Goal: Task Accomplishment & Management: Manage account settings

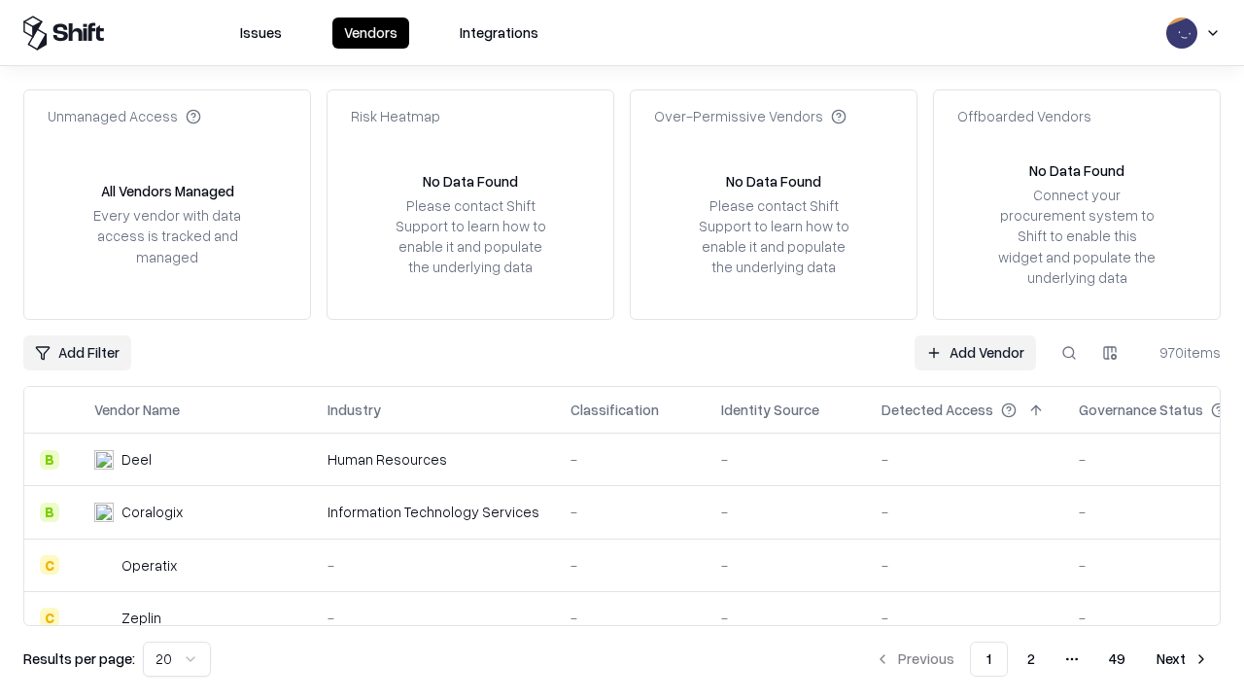
click at [975, 352] on link "Add Vendor" at bounding box center [976, 352] width 122 height 35
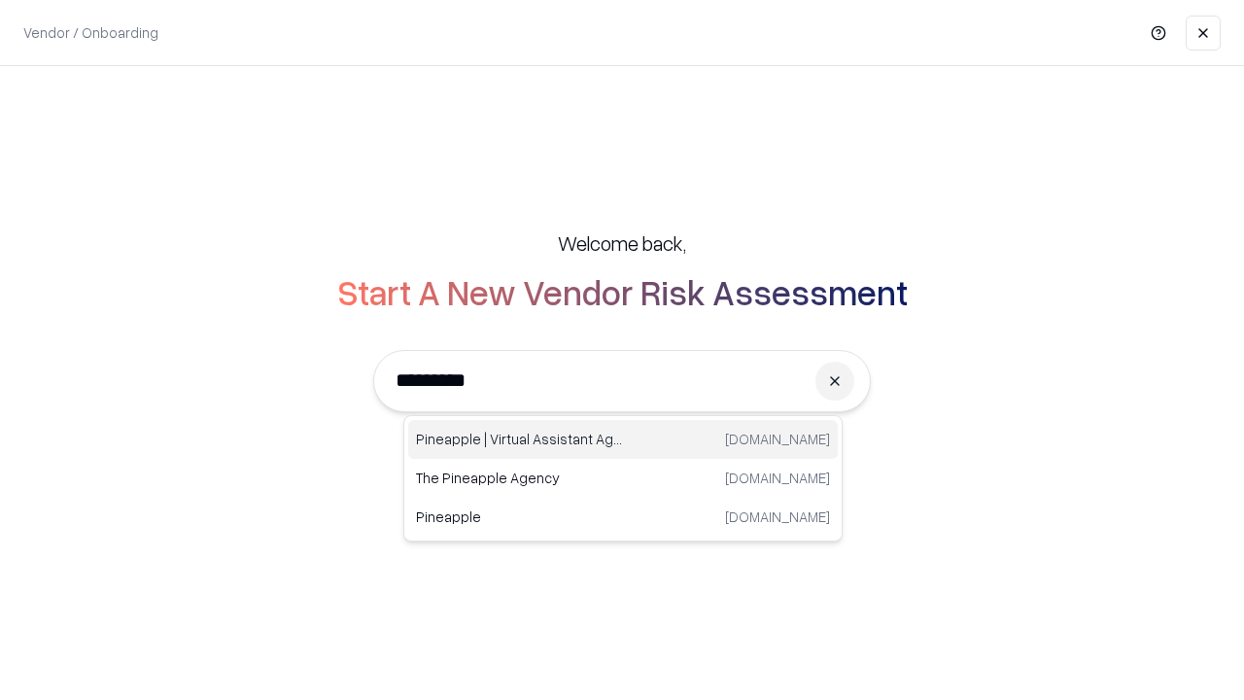
click at [623, 439] on div "Pineapple | Virtual Assistant Agency [DOMAIN_NAME]" at bounding box center [623, 439] width 430 height 39
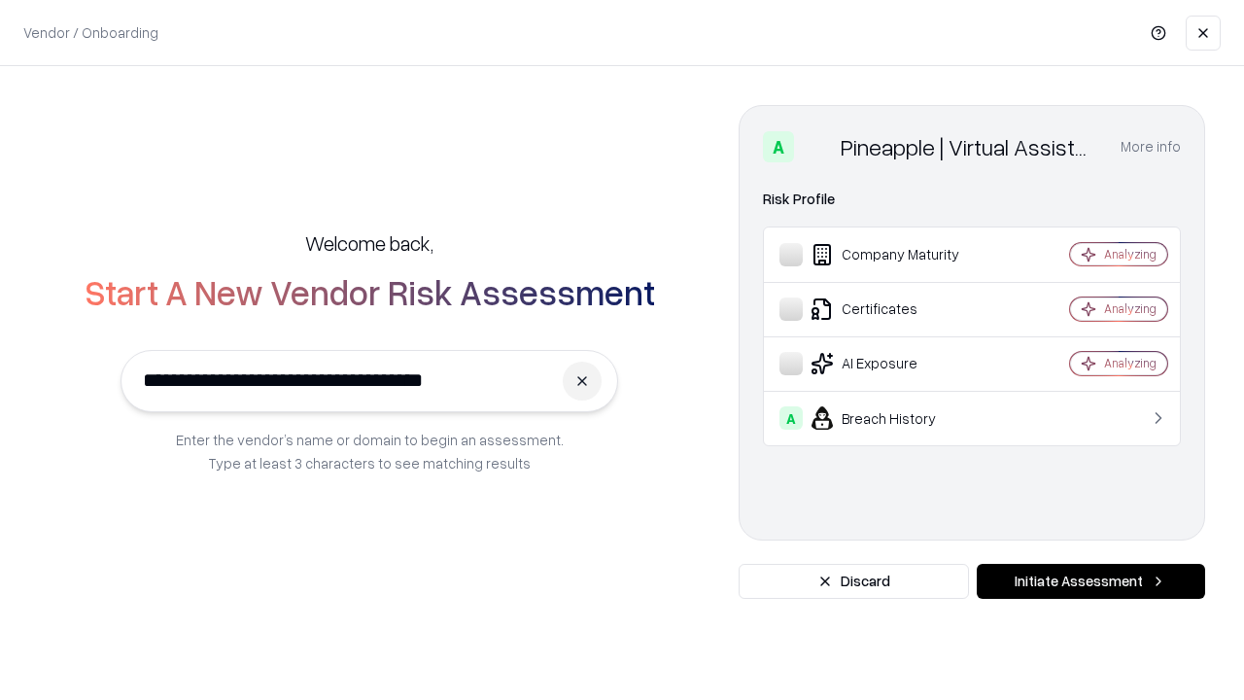
type input "**********"
click at [1091, 581] on button "Initiate Assessment" at bounding box center [1091, 581] width 228 height 35
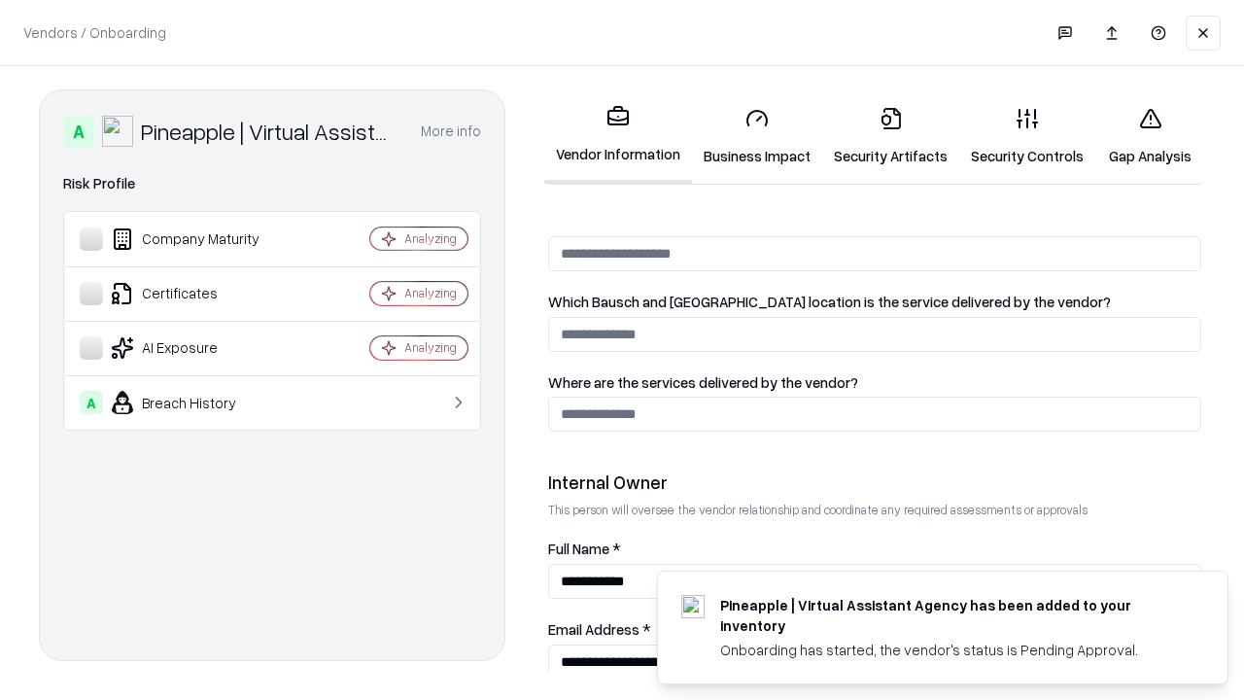
scroll to position [1007, 0]
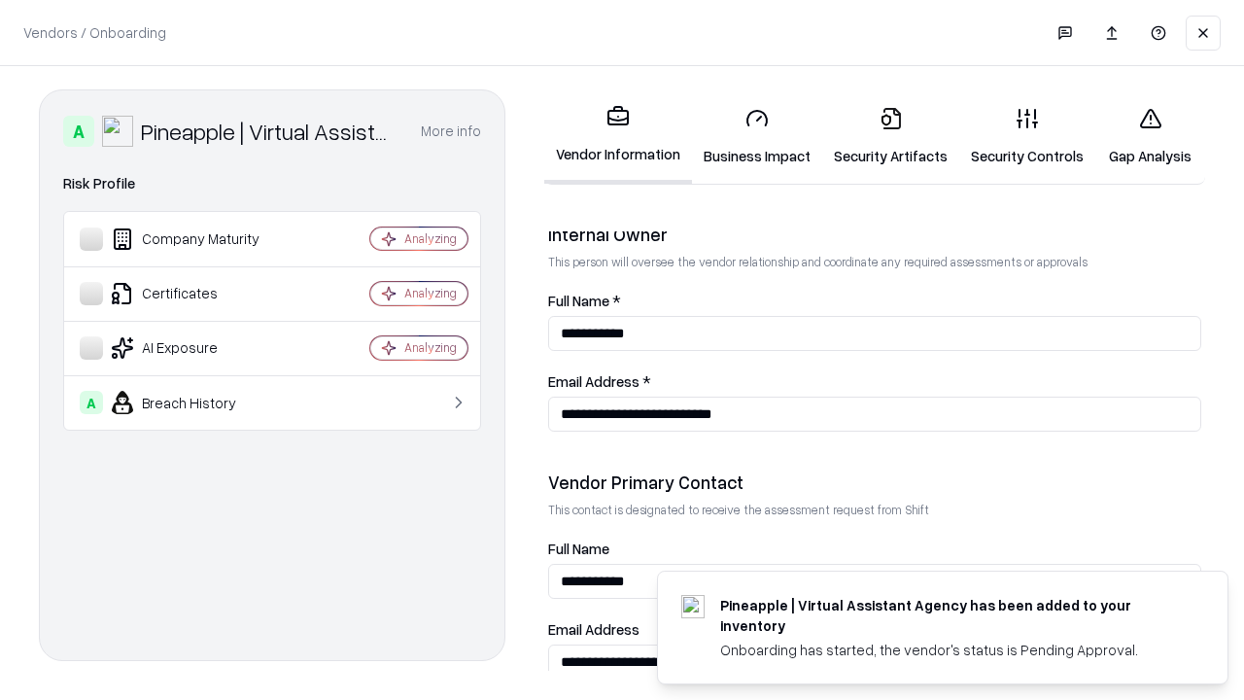
click at [757, 136] on link "Business Impact" at bounding box center [757, 136] width 130 height 90
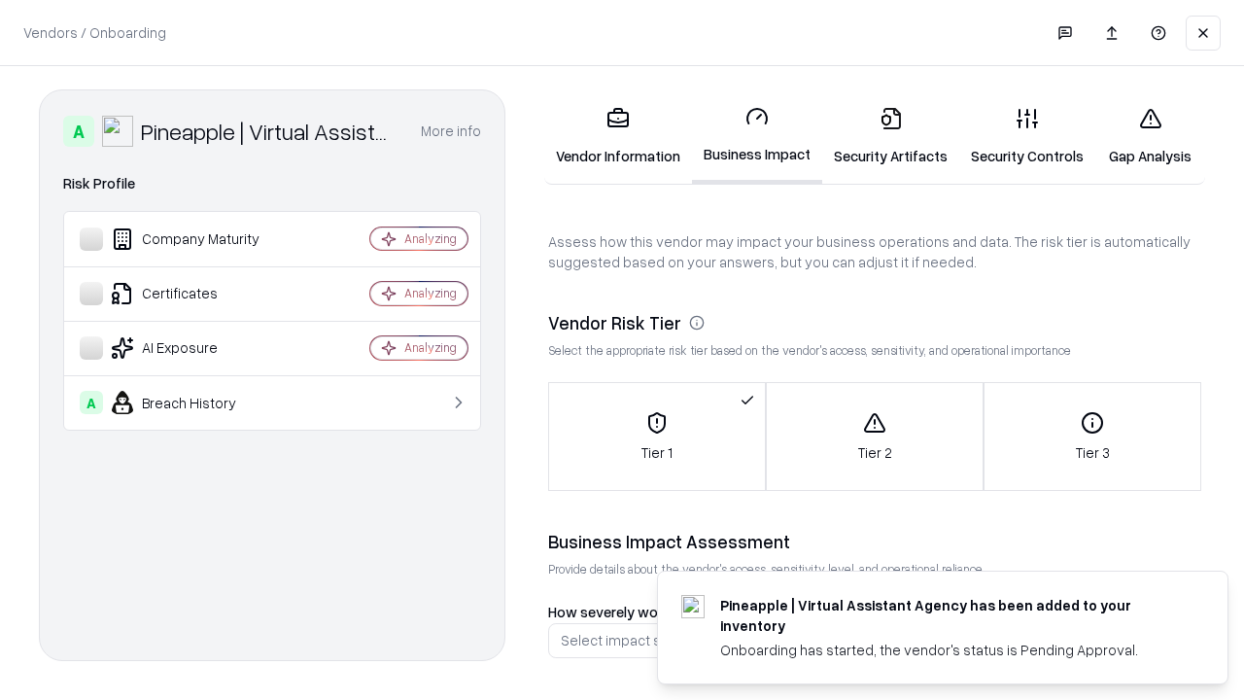
click at [890, 136] on link "Security Artifacts" at bounding box center [890, 136] width 137 height 90
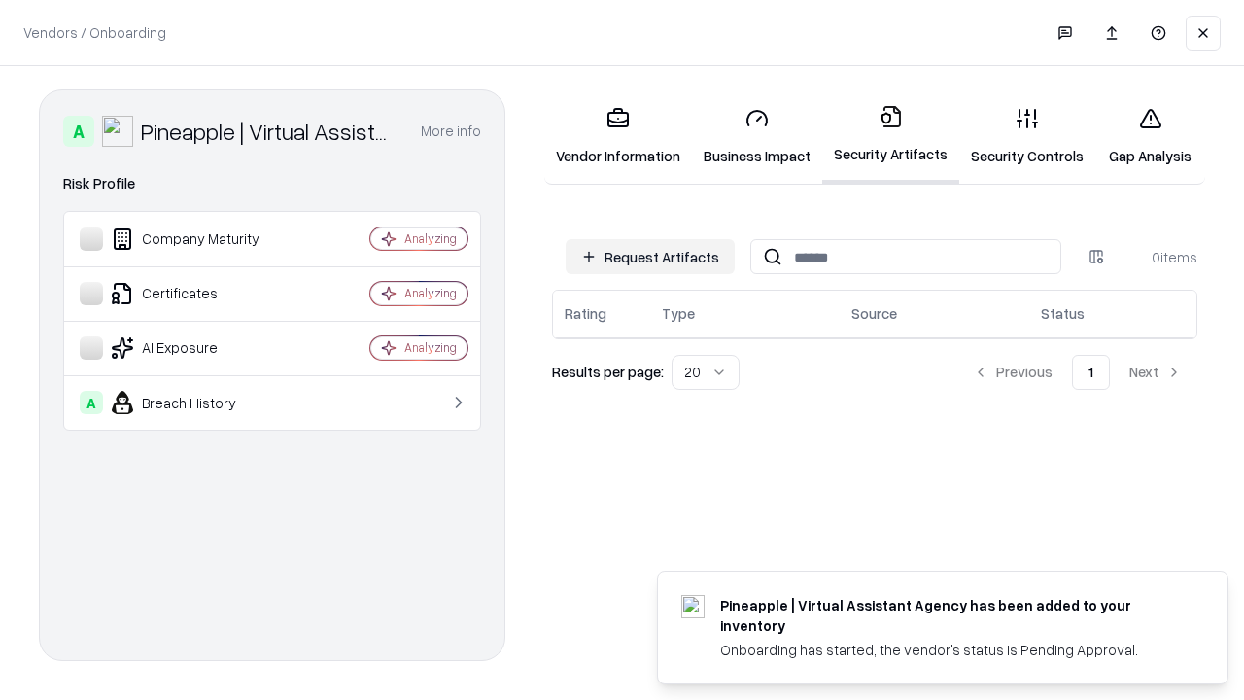
click at [650, 257] on button "Request Artifacts" at bounding box center [650, 256] width 169 height 35
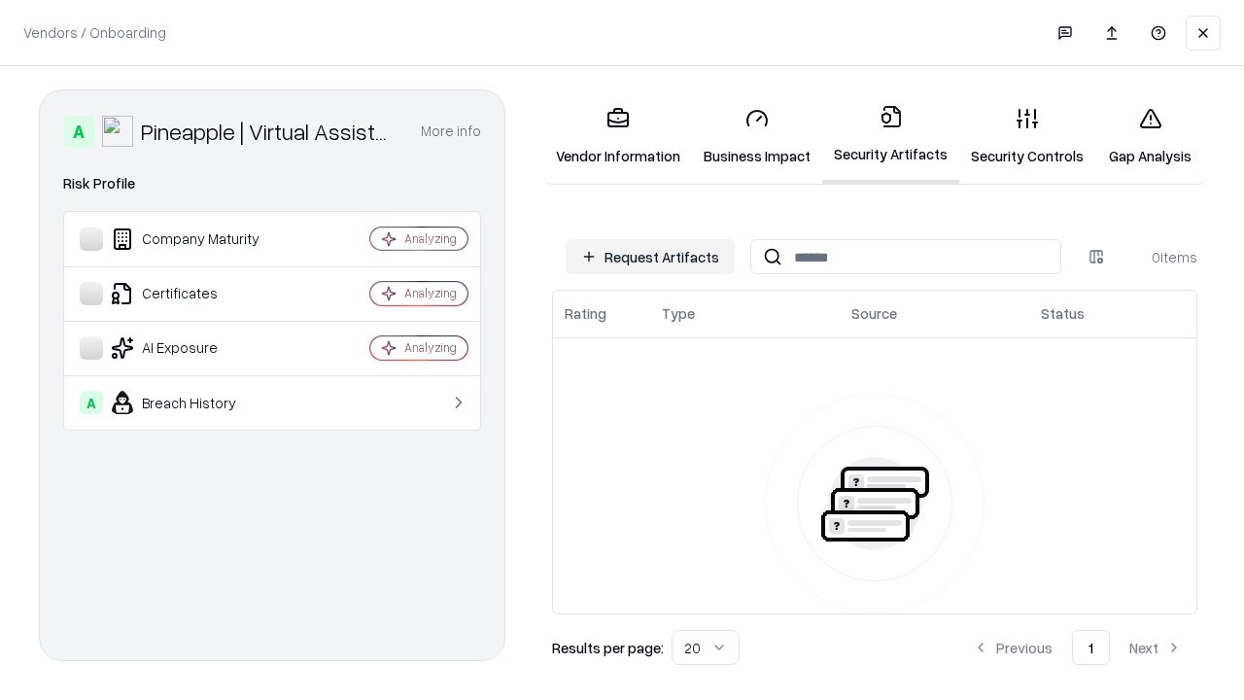
click at [650, 257] on button "Request Artifacts" at bounding box center [650, 256] width 169 height 35
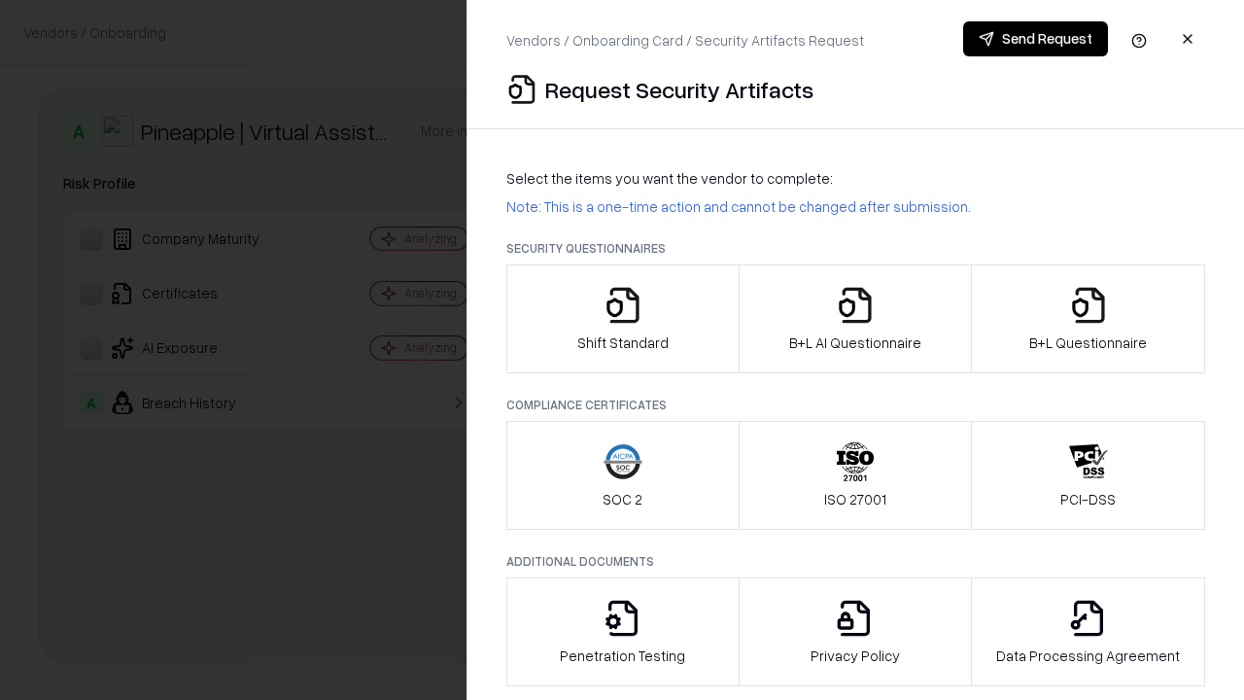
click at [622, 319] on icon "button" at bounding box center [623, 305] width 39 height 39
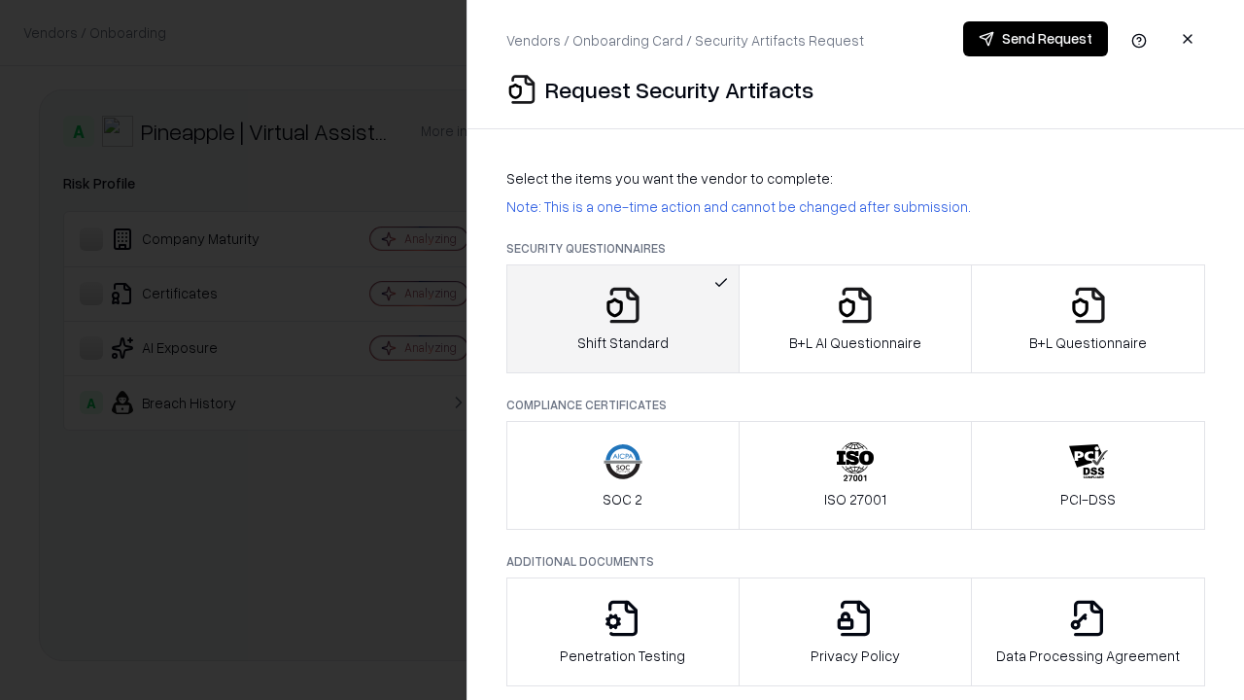
click at [1035, 39] on button "Send Request" at bounding box center [1035, 38] width 145 height 35
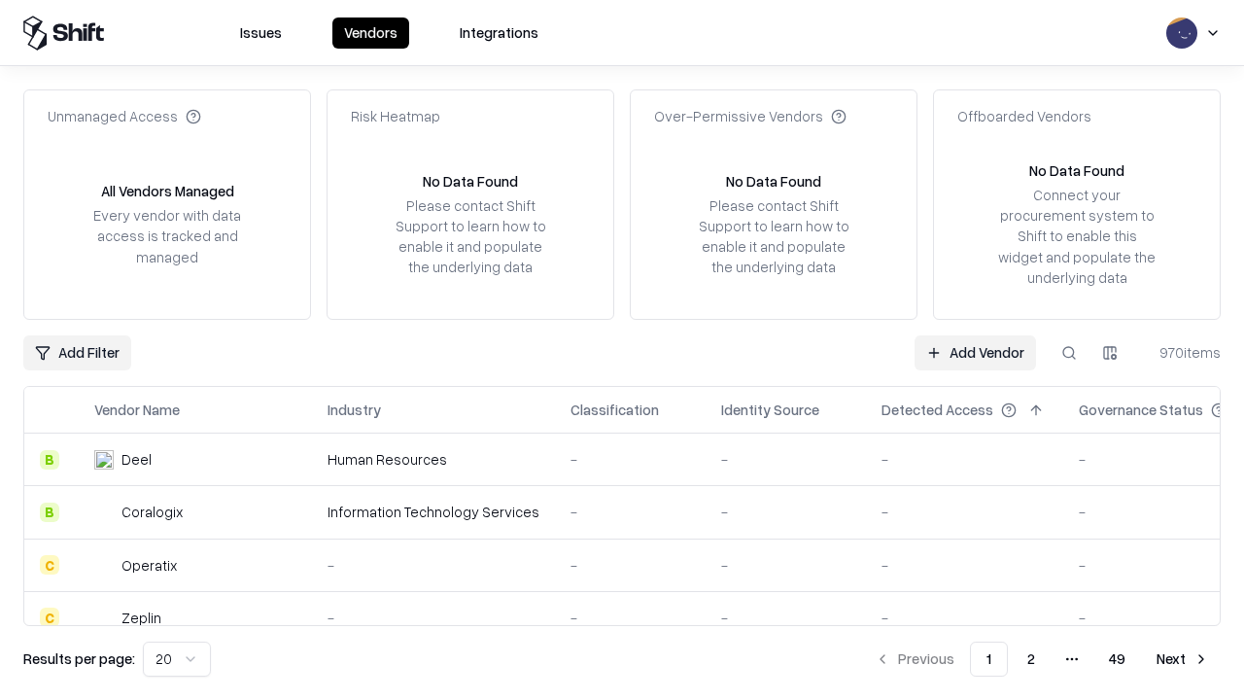
click at [1069, 352] on button at bounding box center [1069, 352] width 35 height 35
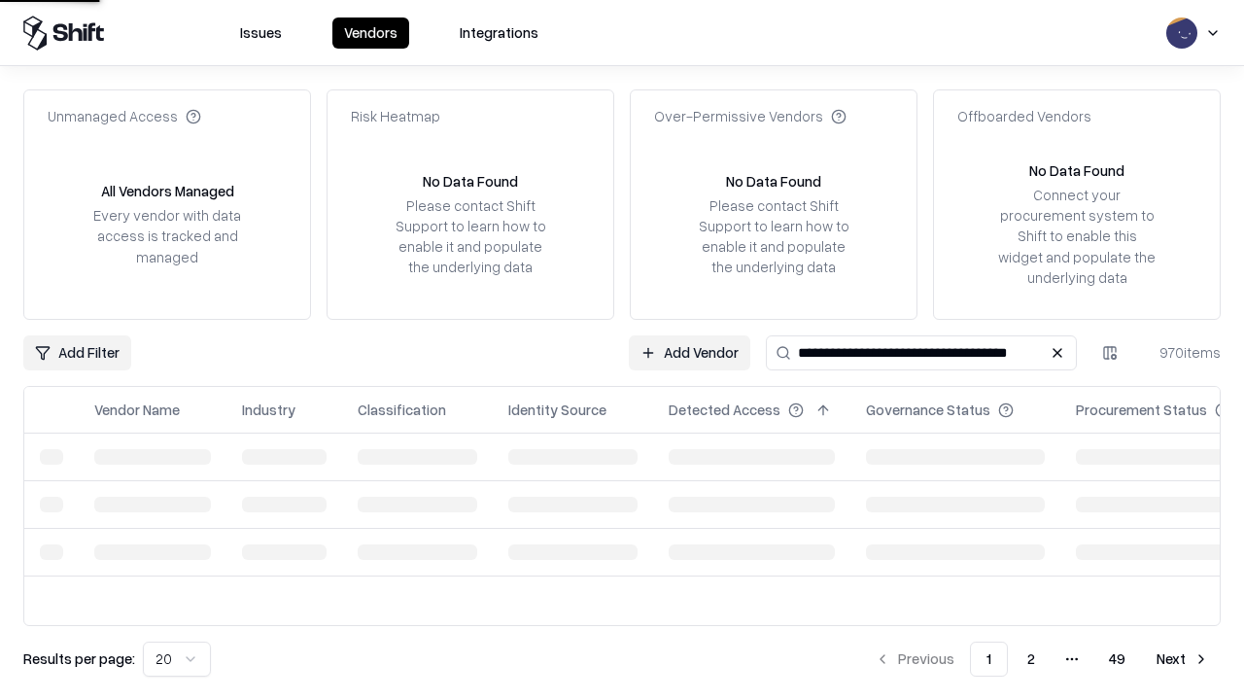
type input "**********"
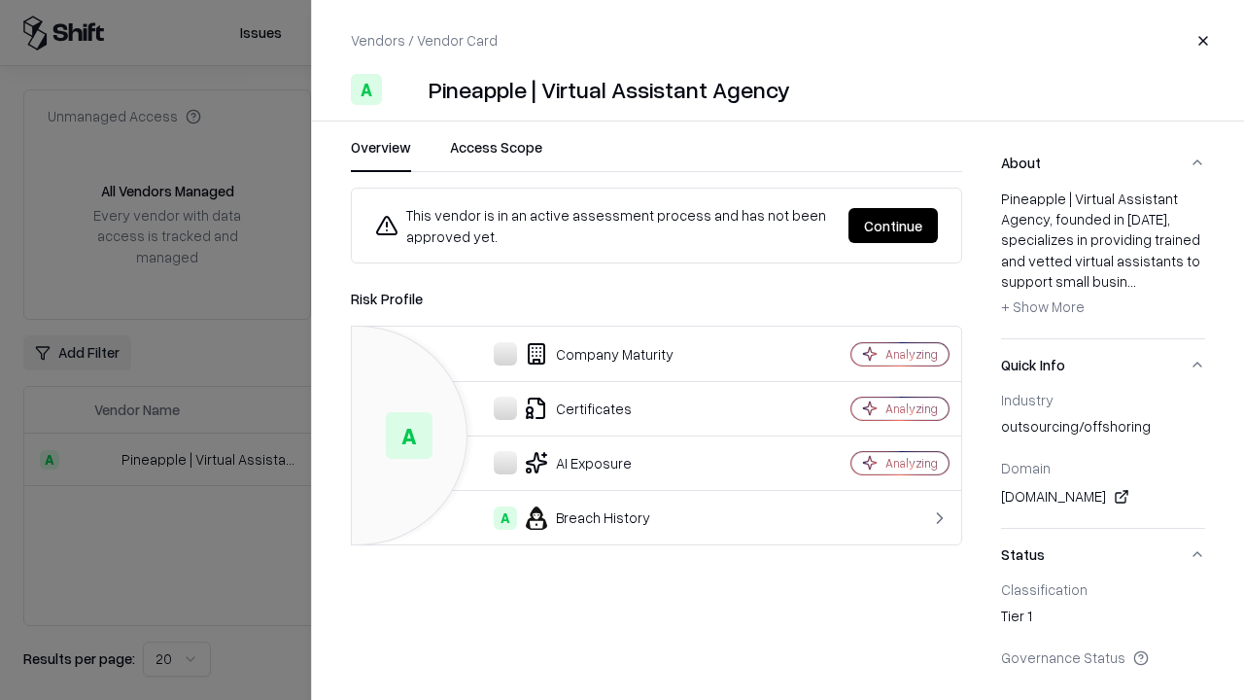
click at [893, 226] on button "Continue" at bounding box center [893, 225] width 89 height 35
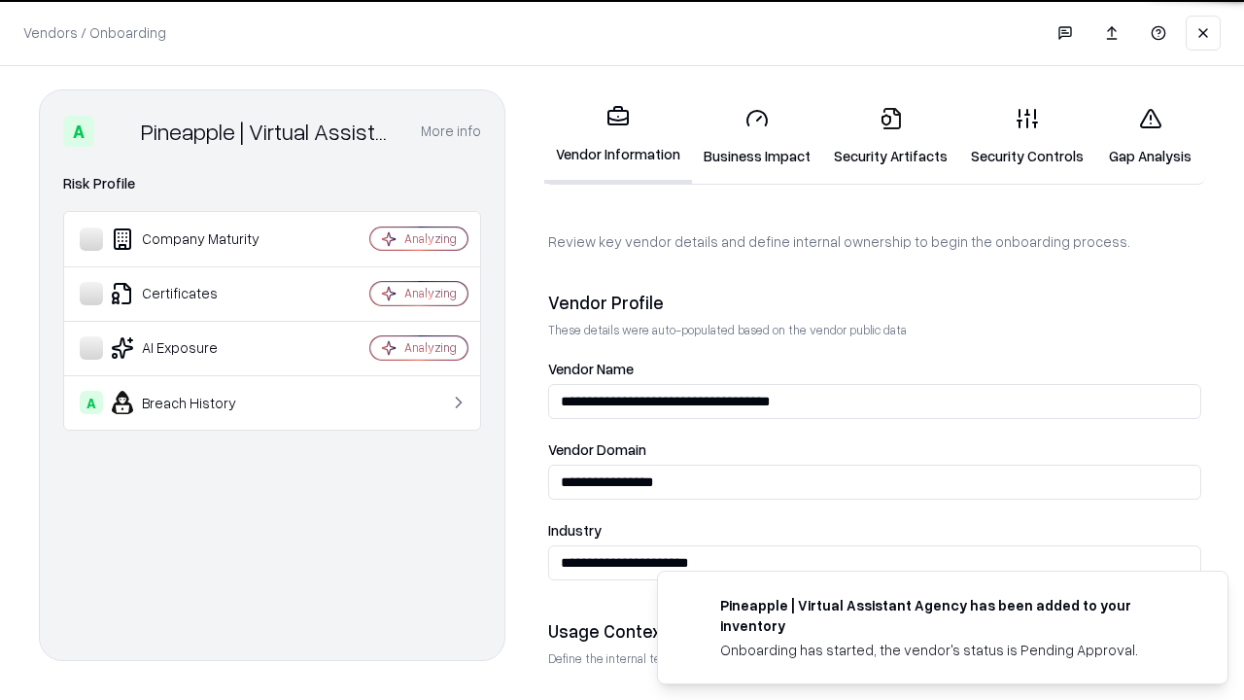
click at [890, 136] on link "Security Artifacts" at bounding box center [890, 136] width 137 height 90
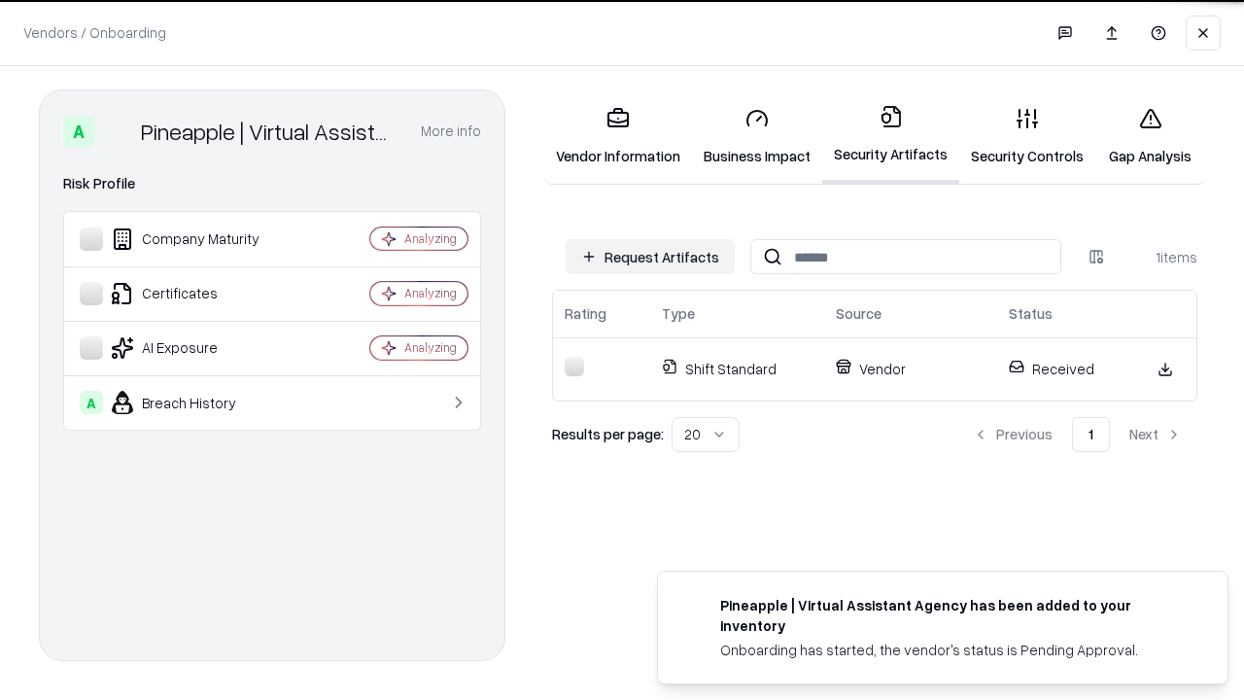
click at [1027, 136] on link "Security Controls" at bounding box center [1027, 136] width 136 height 90
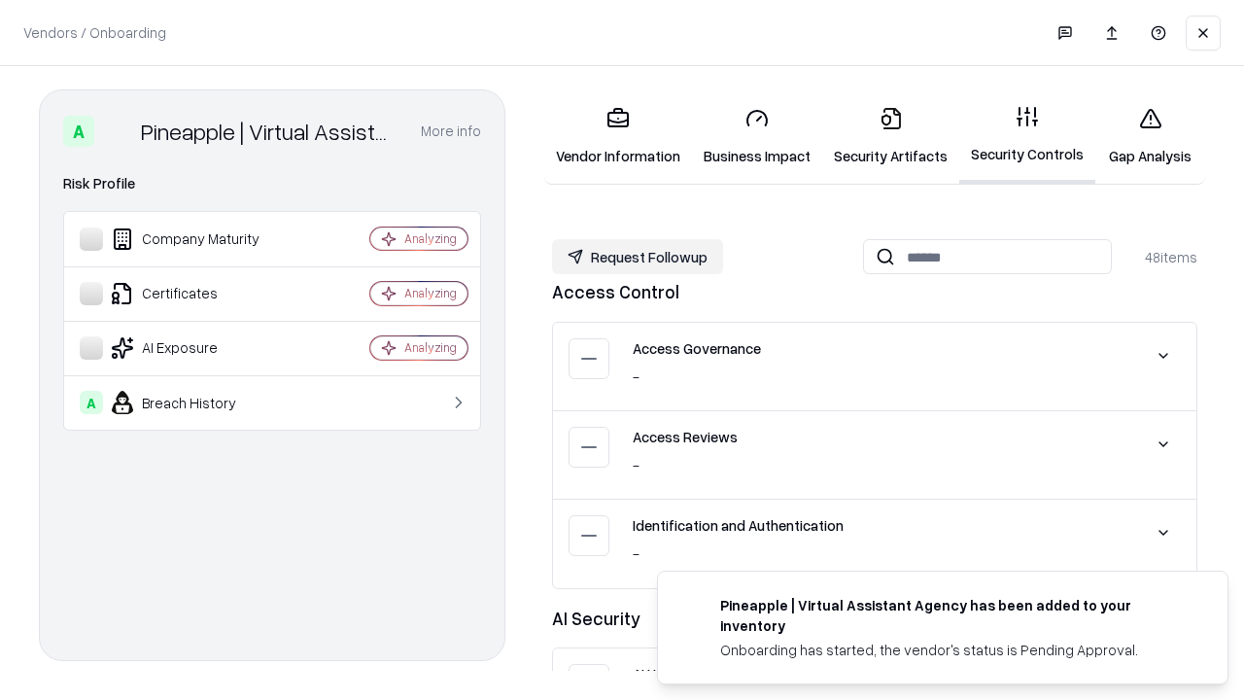
click at [638, 257] on button "Request Followup" at bounding box center [637, 256] width 171 height 35
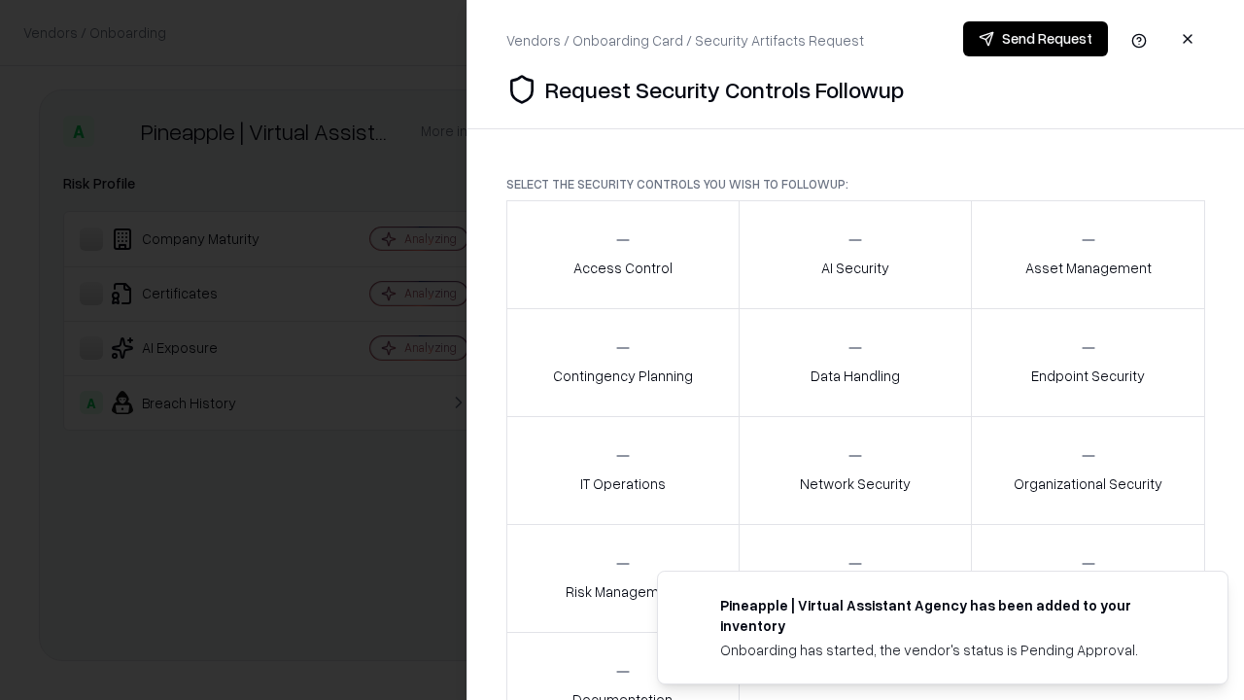
click at [622, 255] on div "Access Control" at bounding box center [622, 254] width 99 height 48
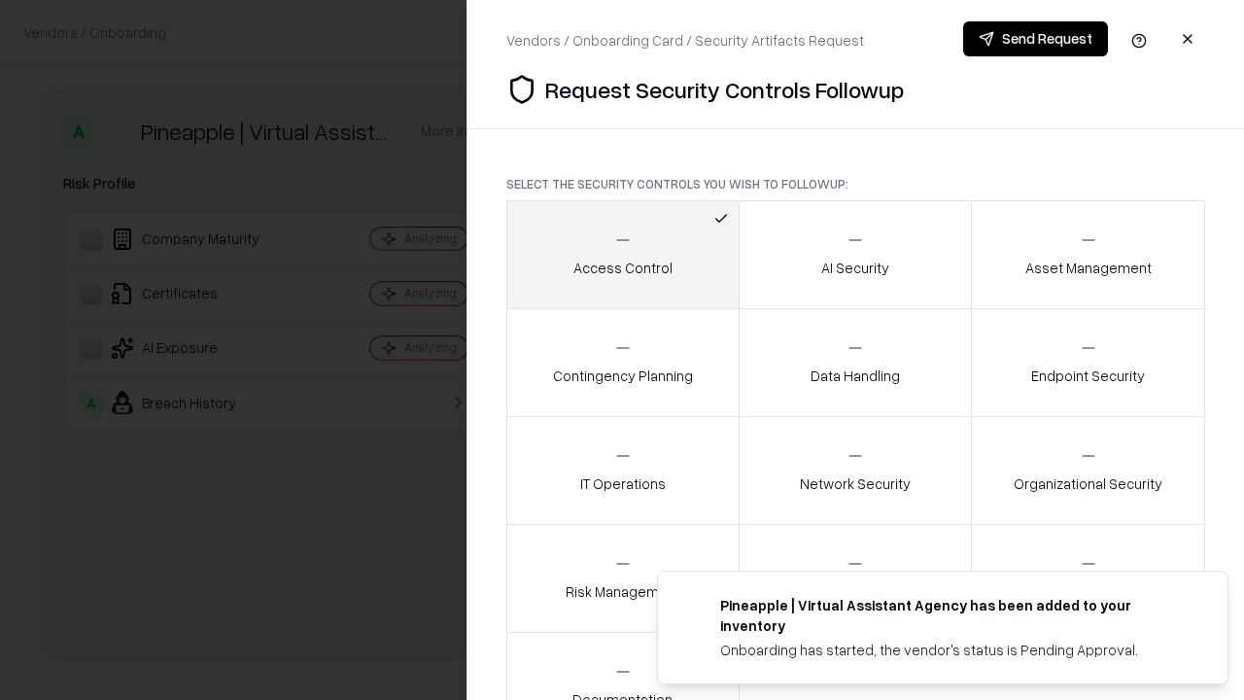
click at [1035, 39] on button "Send Request" at bounding box center [1035, 38] width 145 height 35
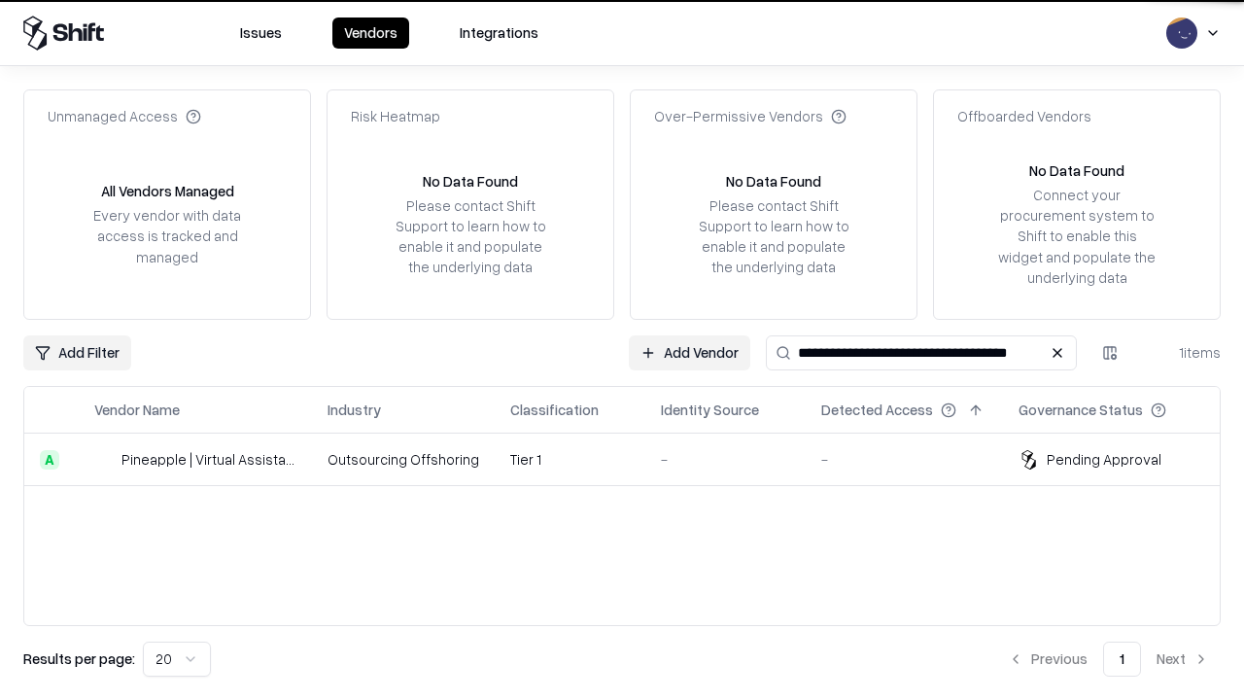
type input "**********"
click at [634, 459] on td "Tier 1" at bounding box center [570, 460] width 151 height 52
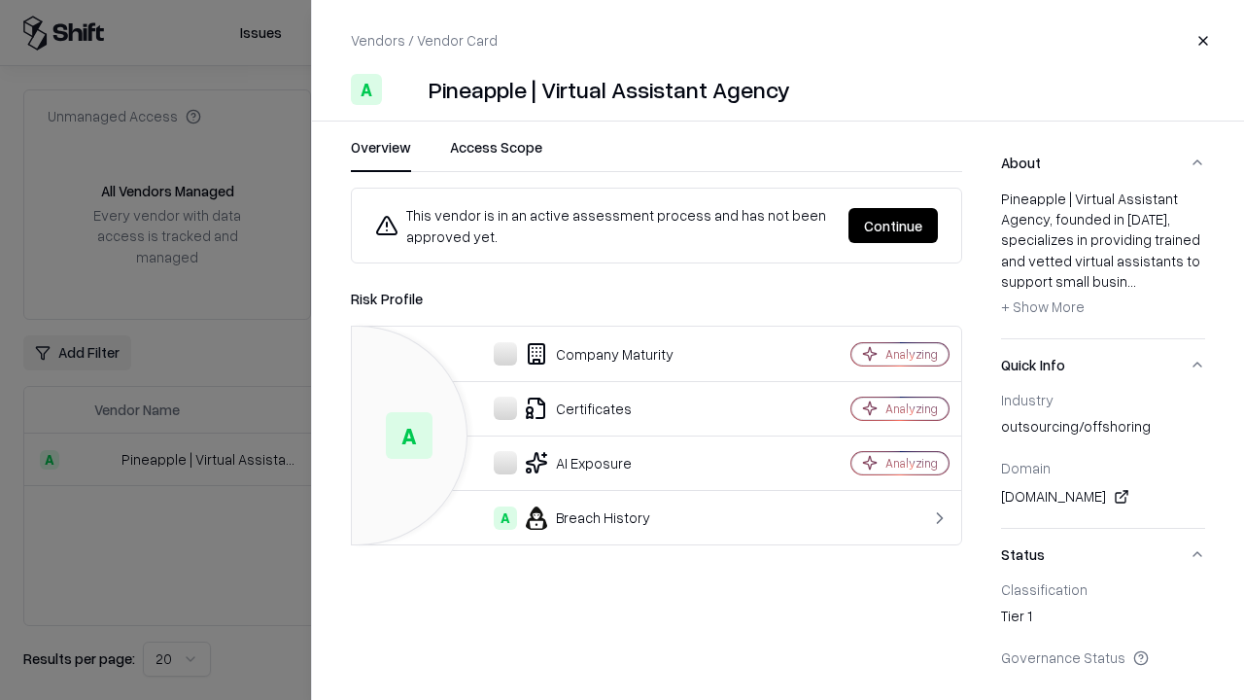
click at [893, 226] on button "Continue" at bounding box center [893, 225] width 89 height 35
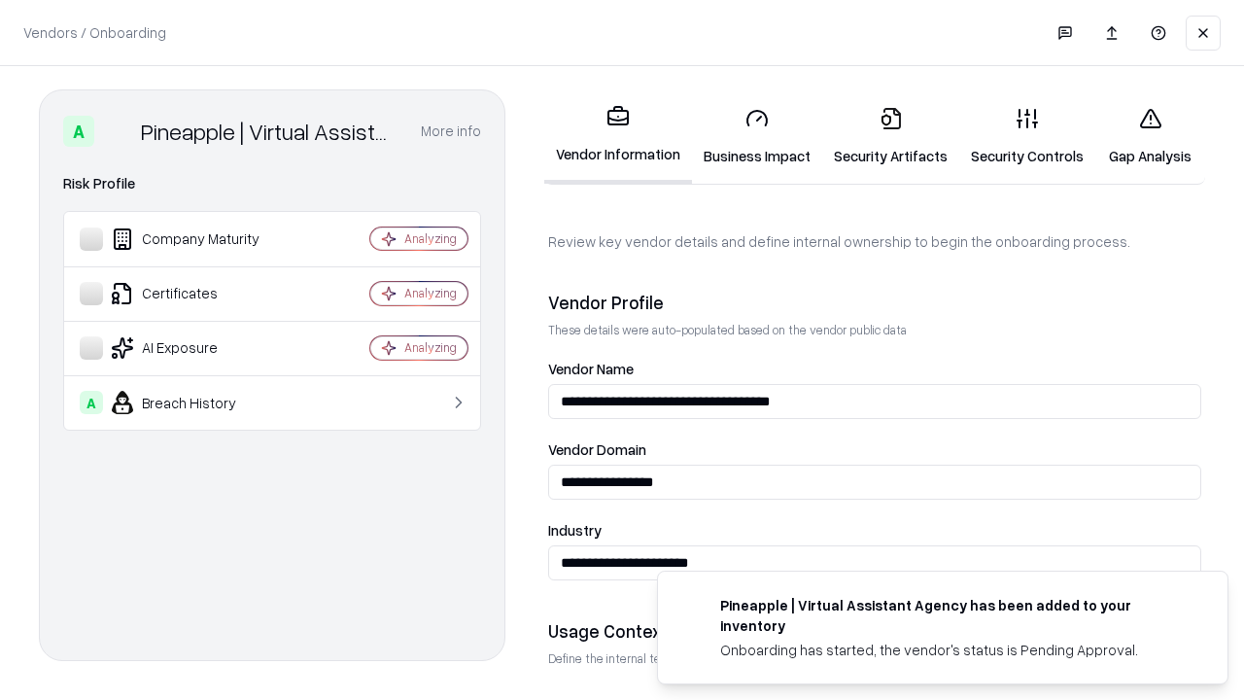
click at [1150, 136] on link "Gap Analysis" at bounding box center [1150, 136] width 110 height 90
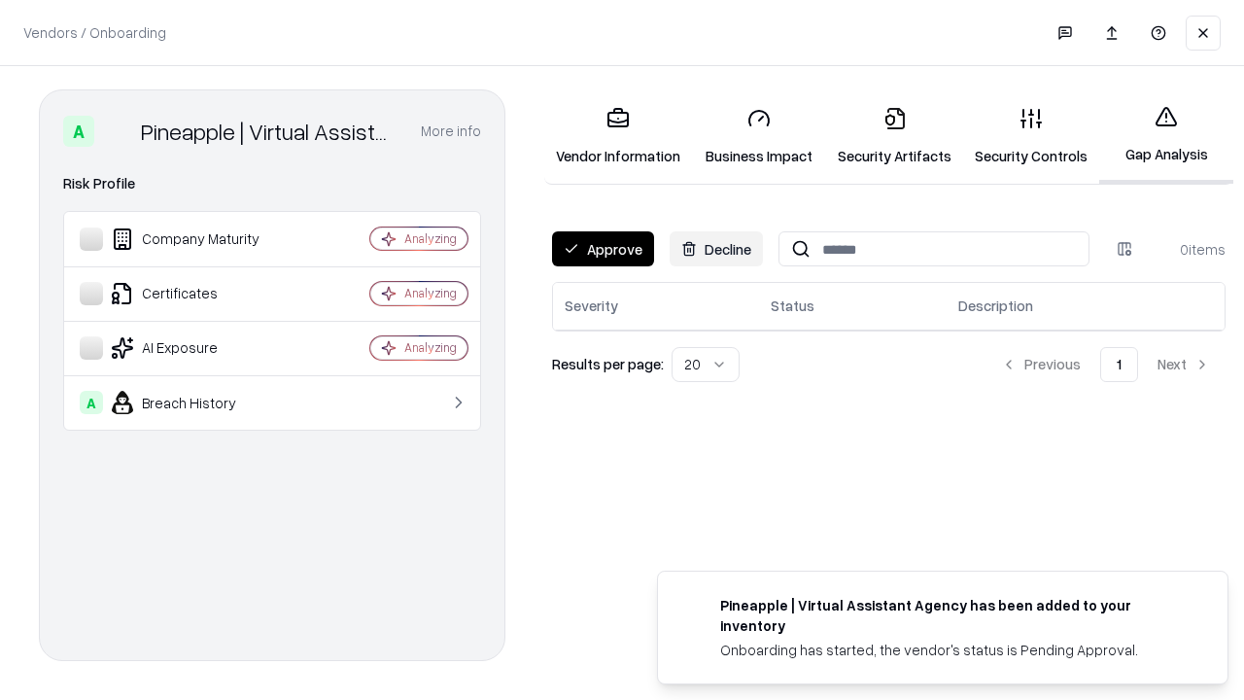
click at [603, 249] on button "Approve" at bounding box center [603, 248] width 102 height 35
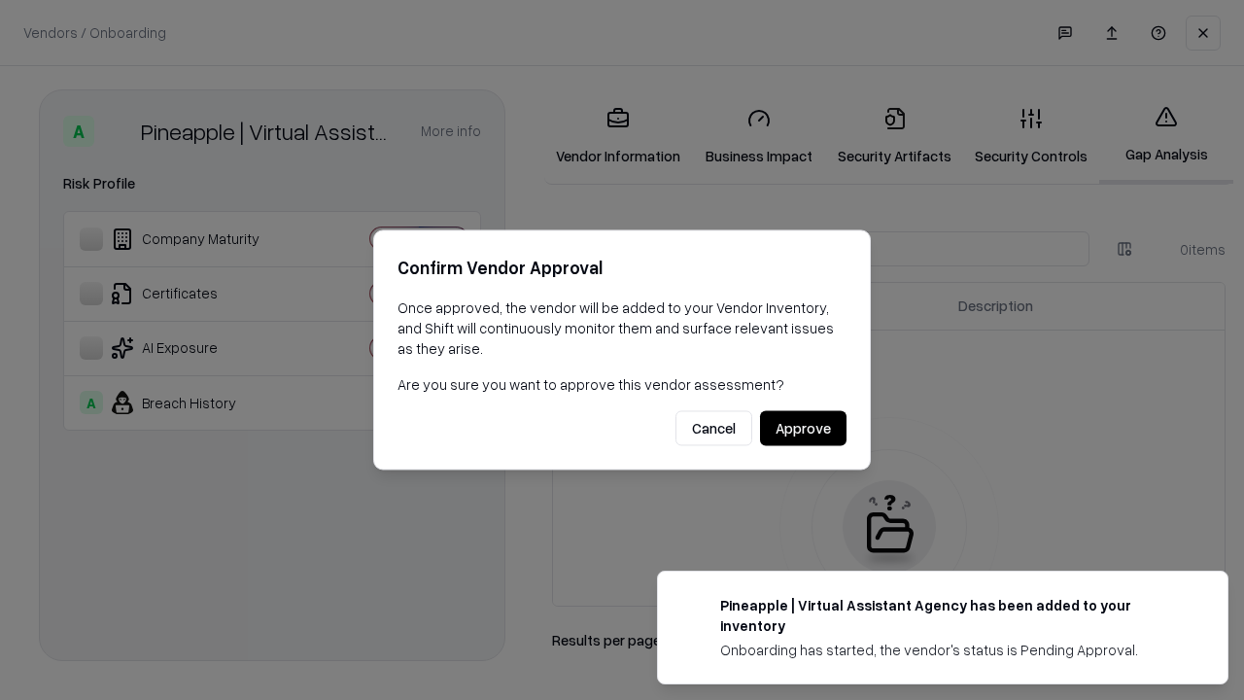
click at [803, 428] on button "Approve" at bounding box center [803, 428] width 87 height 35
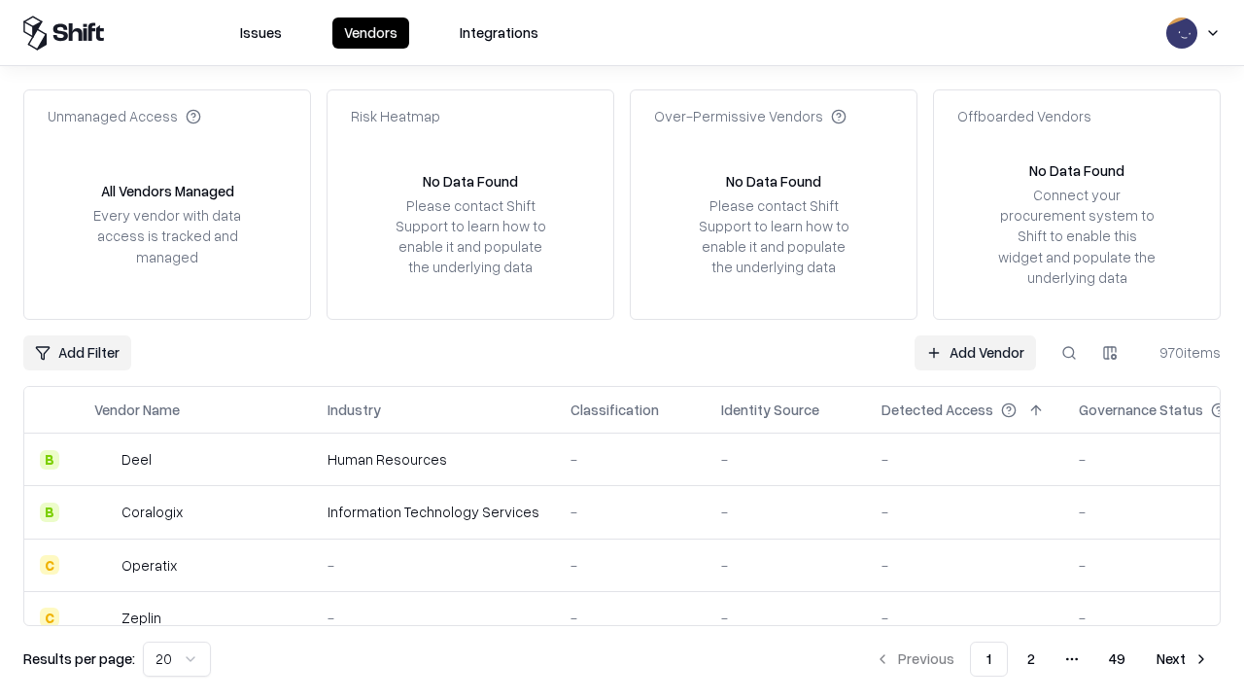
type input "**********"
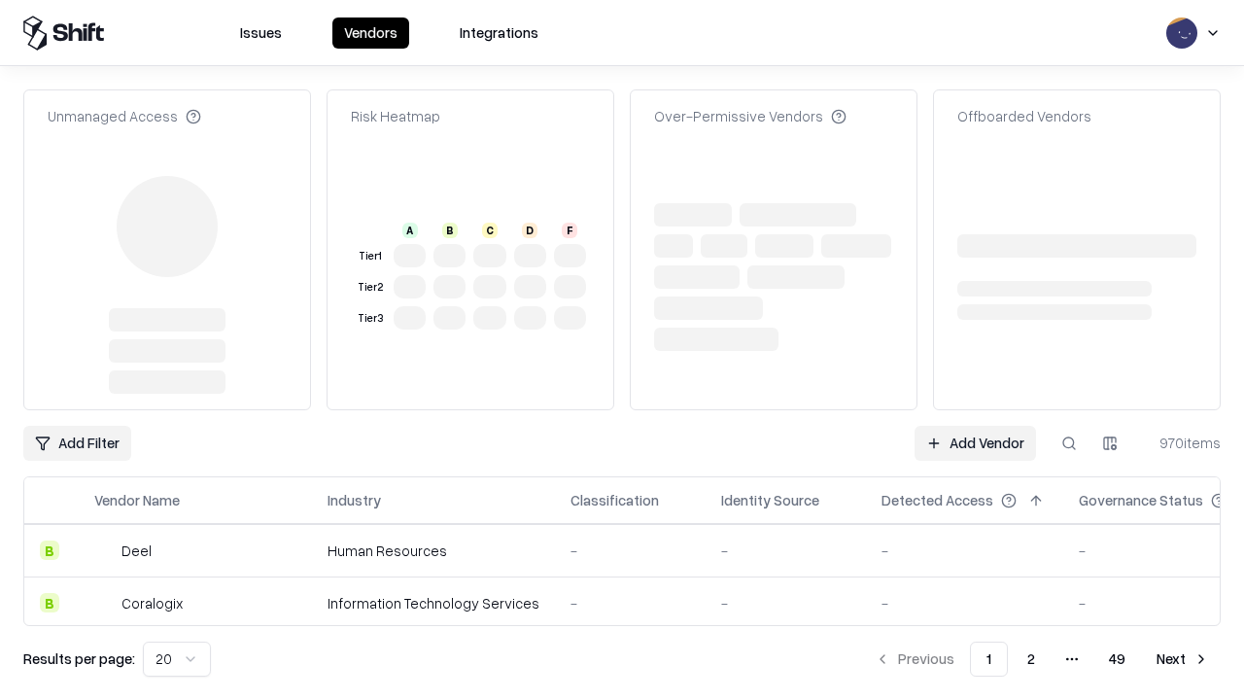
click at [975, 426] on link "Add Vendor" at bounding box center [976, 443] width 122 height 35
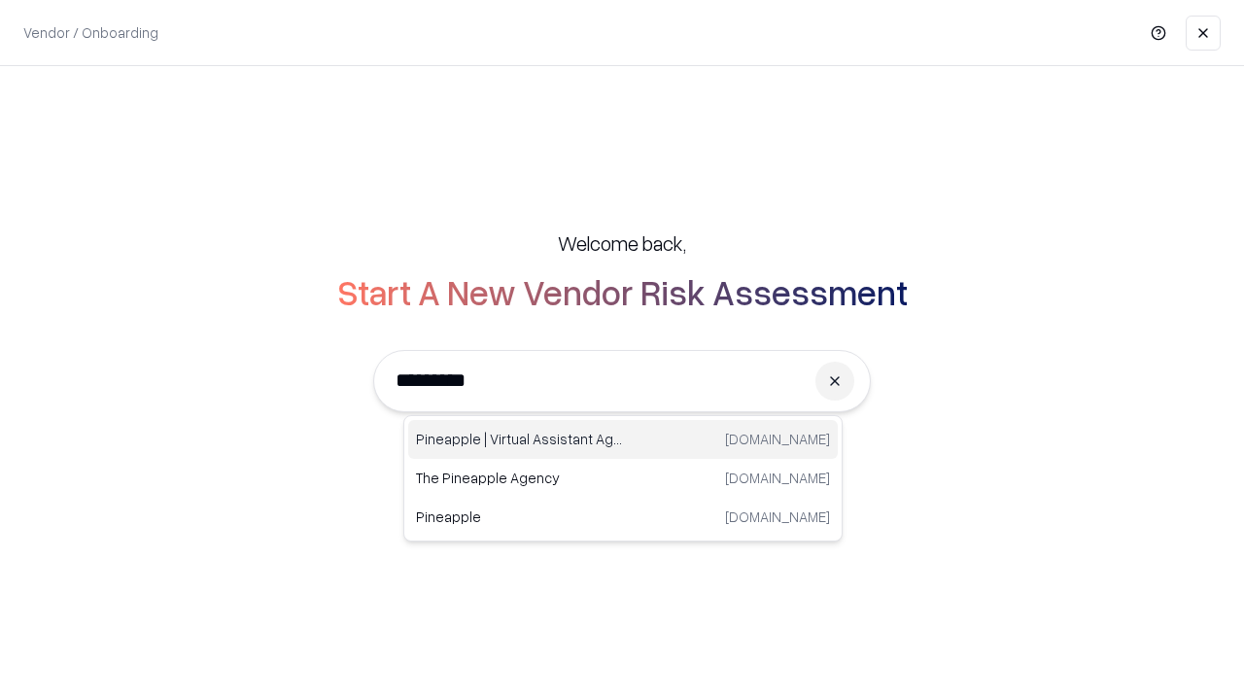
click at [623, 439] on div "Pineapple | Virtual Assistant Agency [DOMAIN_NAME]" at bounding box center [623, 439] width 430 height 39
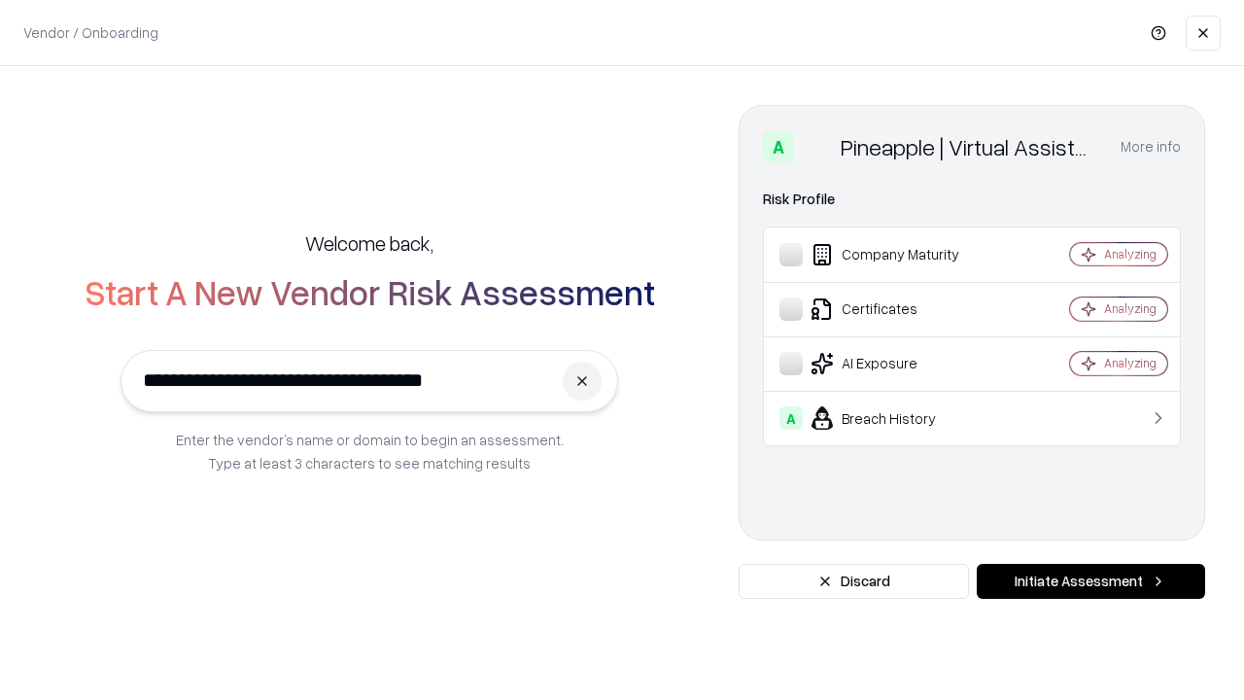
type input "**********"
click at [1091, 581] on button "Initiate Assessment" at bounding box center [1091, 581] width 228 height 35
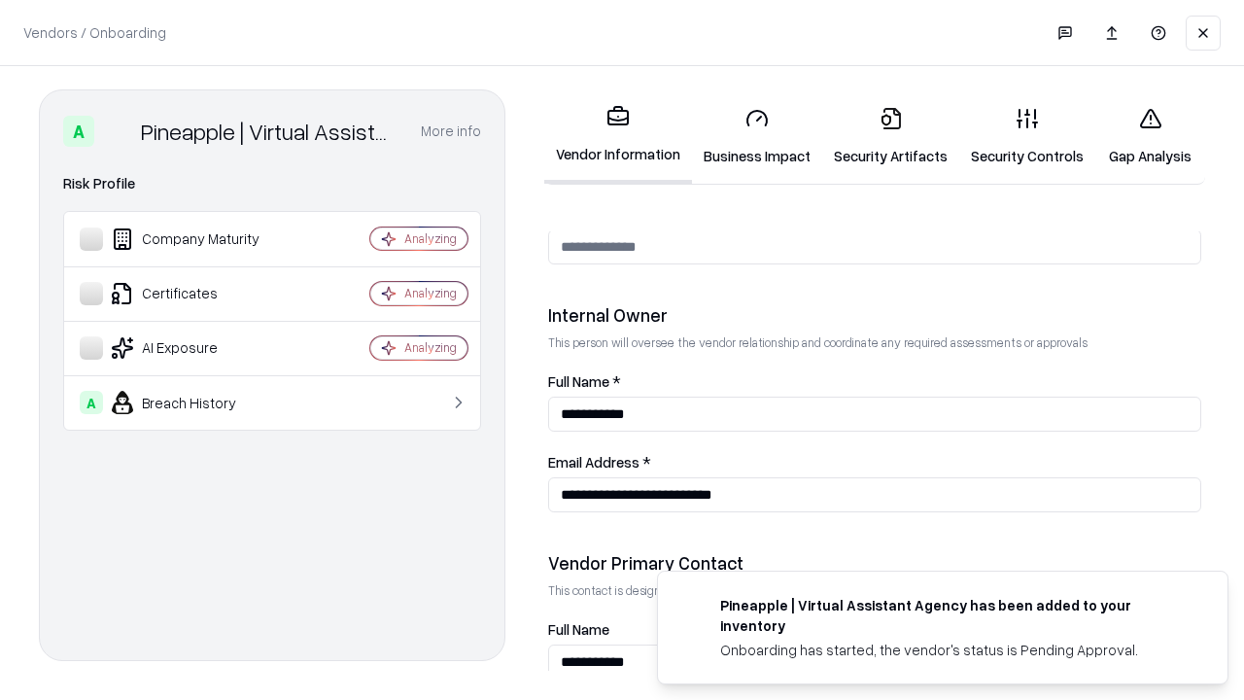
scroll to position [1007, 0]
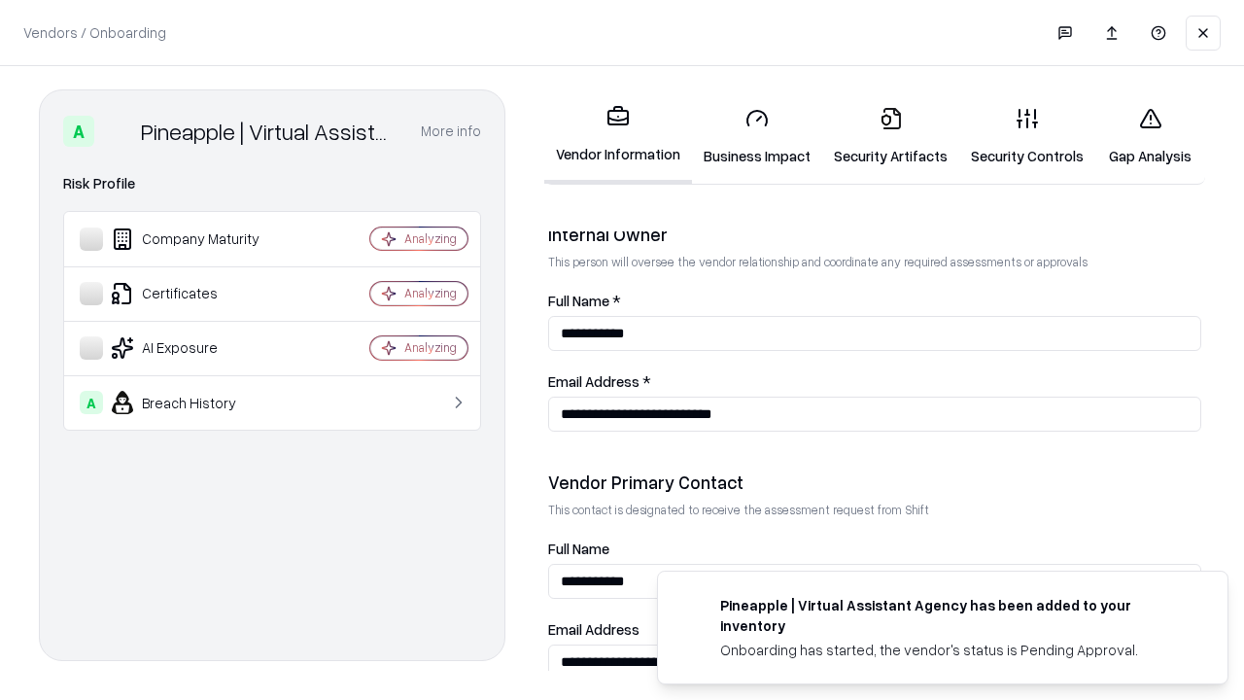
click at [1150, 136] on link "Gap Analysis" at bounding box center [1150, 136] width 110 height 90
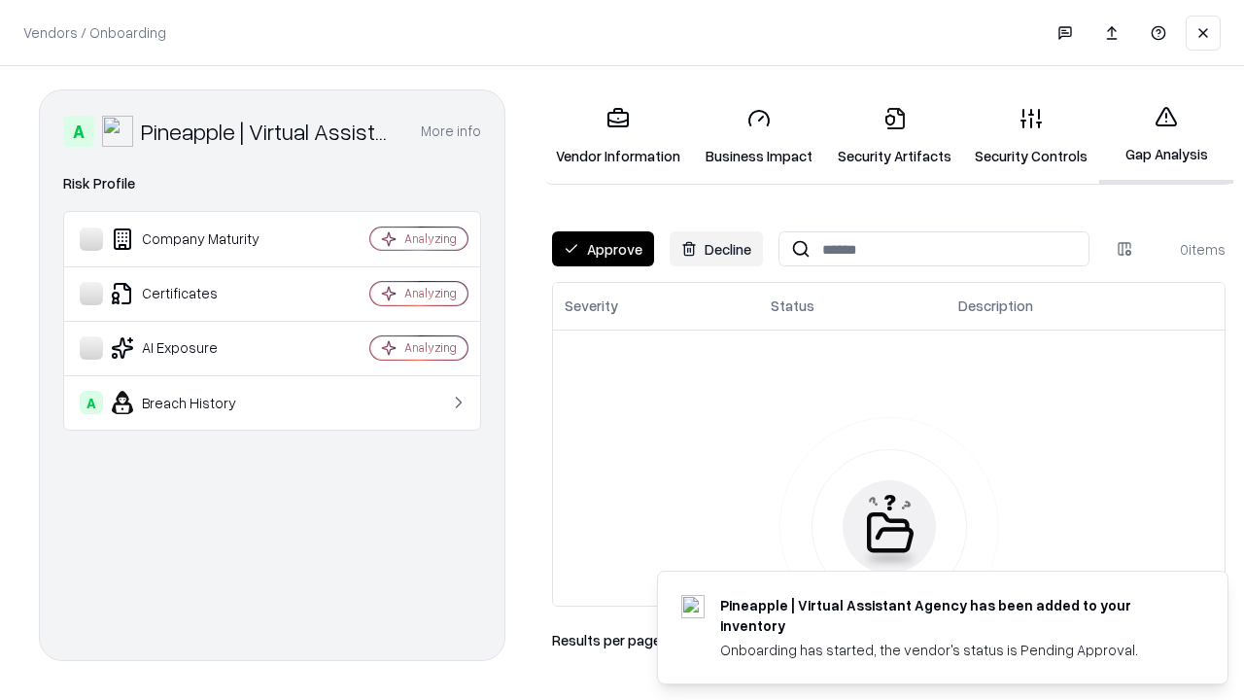
click at [603, 249] on button "Approve" at bounding box center [603, 248] width 102 height 35
